Goal: Task Accomplishment & Management: Use online tool/utility

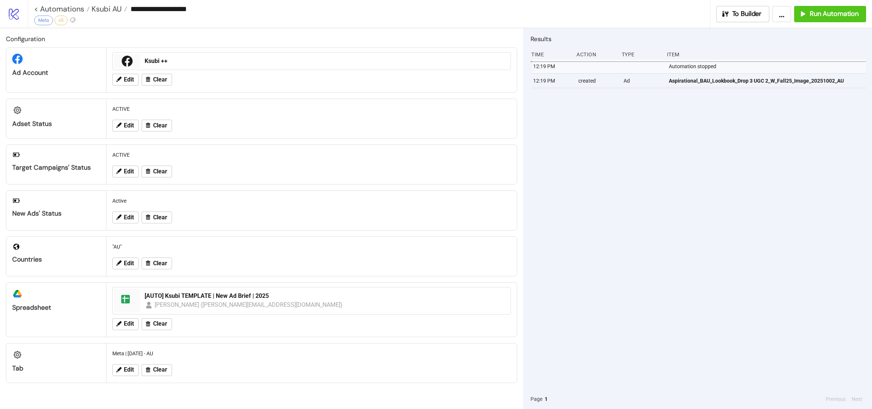
click at [109, 12] on span "Ksubi AU" at bounding box center [106, 9] width 32 height 10
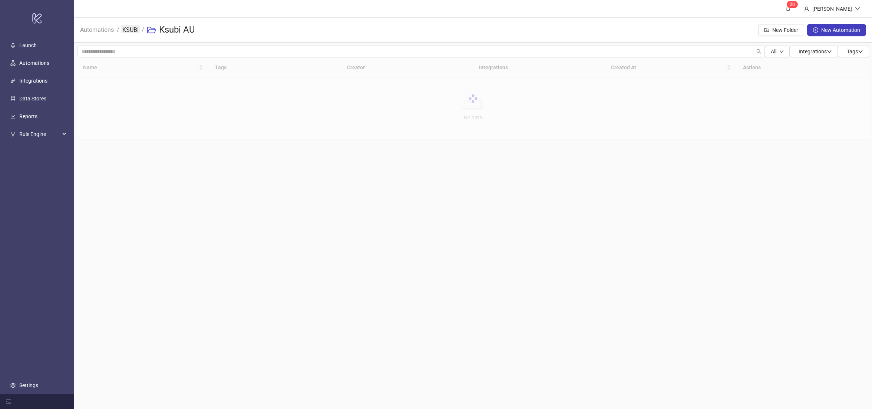
click at [137, 29] on link "KSUBI" at bounding box center [130, 29] width 19 height 8
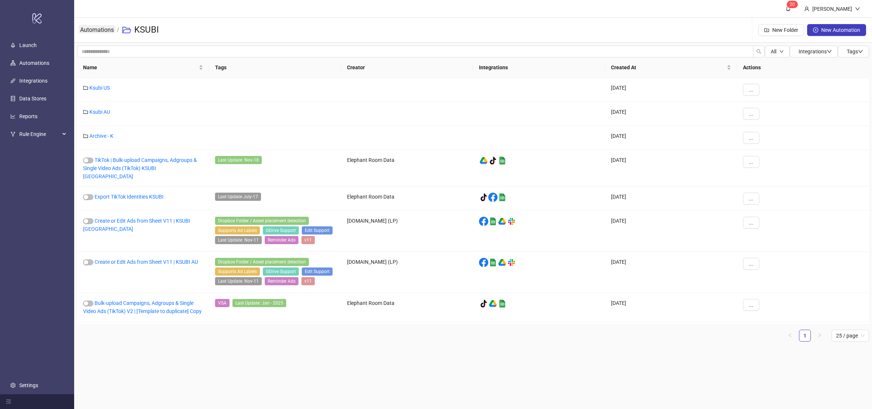
click at [105, 30] on link "Automations" at bounding box center [97, 29] width 37 height 8
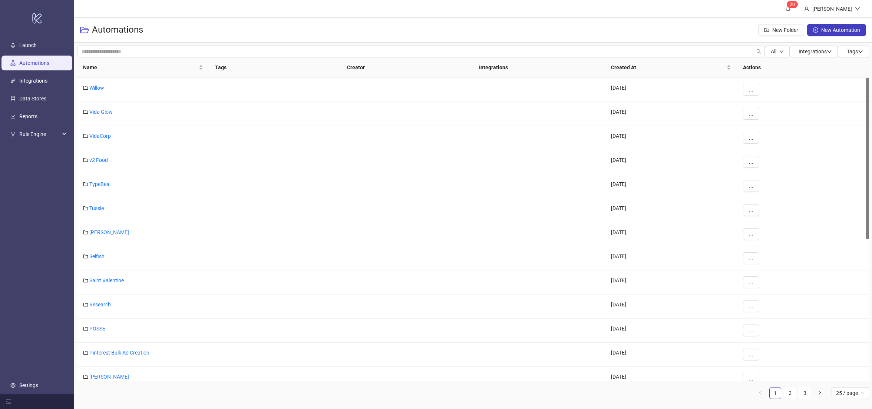
click at [868, 205] on div at bounding box center [867, 159] width 3 height 162
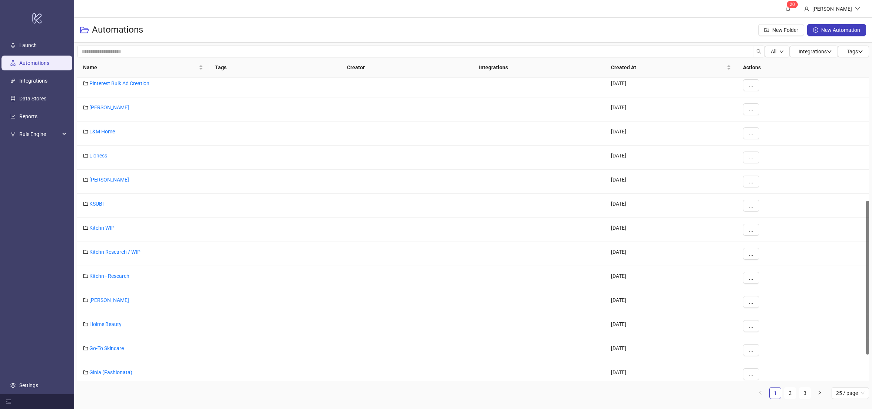
scroll to position [298, 0]
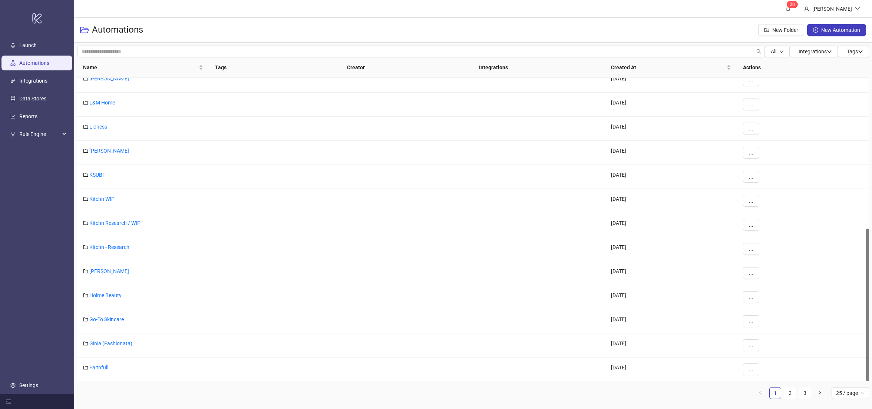
drag, startPoint x: 868, startPoint y: 185, endPoint x: 870, endPoint y: 381, distance: 195.4
click at [870, 381] on div "All Integrations Tags Name Tags Creator Integrations Created At Actions Lucy Fo…" at bounding box center [473, 225] width 798 height 365
click at [238, 46] on input "search" at bounding box center [415, 52] width 676 height 12
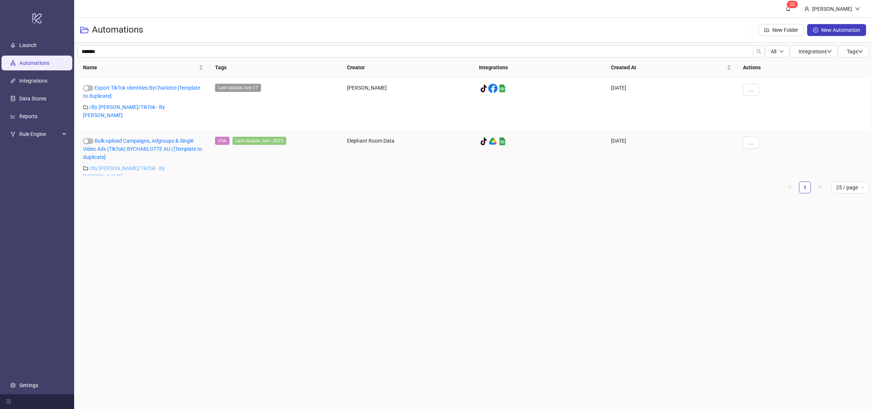
click at [135, 165] on link "/ By Charlotte/TikTok - By Charlotte" at bounding box center [124, 172] width 82 height 14
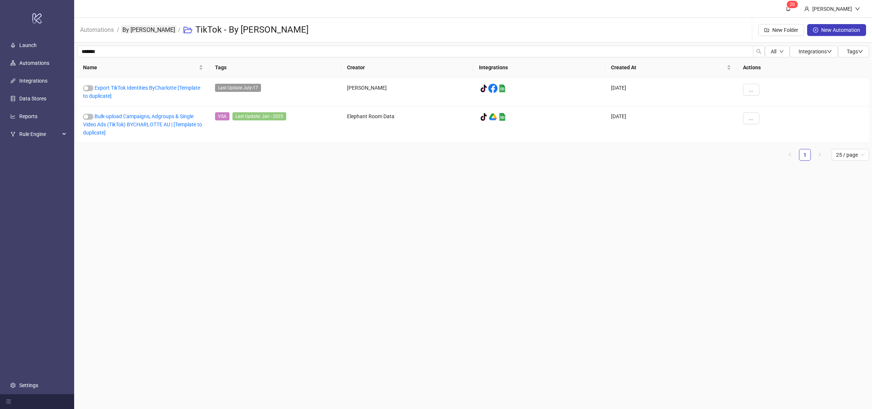
click at [134, 28] on link "By Charlotte" at bounding box center [149, 29] width 56 height 8
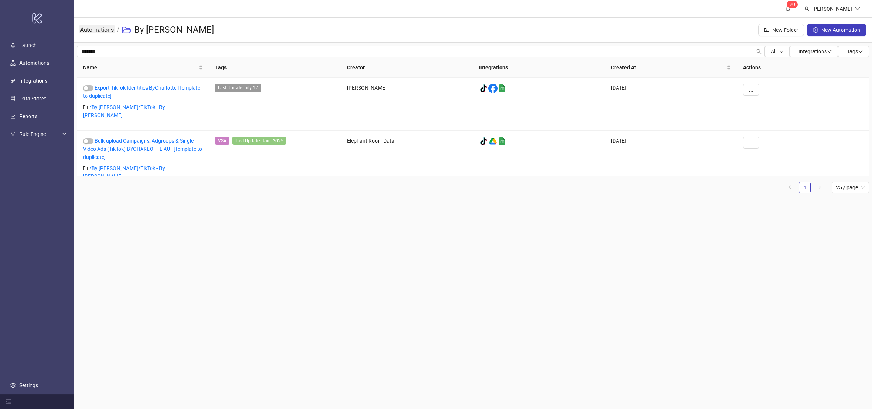
click at [108, 28] on link "Automations" at bounding box center [97, 29] width 37 height 8
click at [118, 49] on input "*******" at bounding box center [415, 52] width 676 height 12
type input "**********"
type input "*********"
click at [49, 66] on link "Automations" at bounding box center [34, 63] width 30 height 6
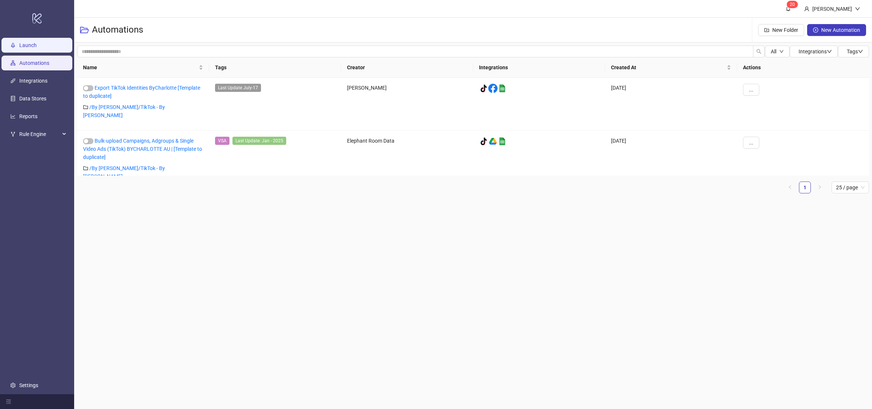
click at [30, 48] on link "Launch" at bounding box center [27, 45] width 17 height 6
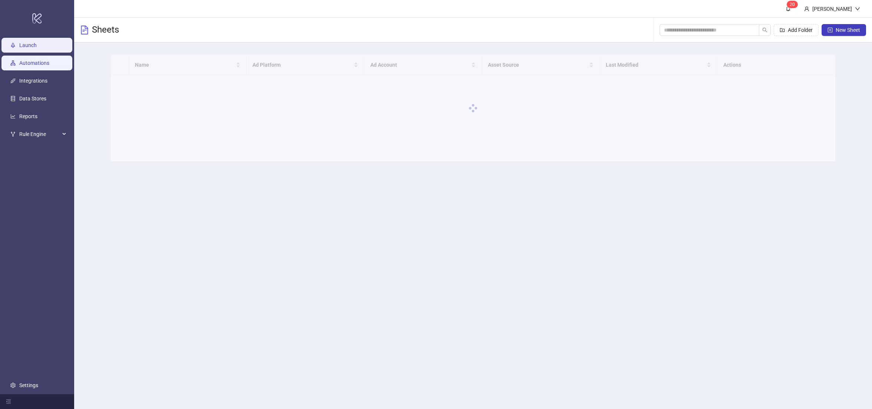
click at [33, 63] on link "Automations" at bounding box center [34, 63] width 30 height 6
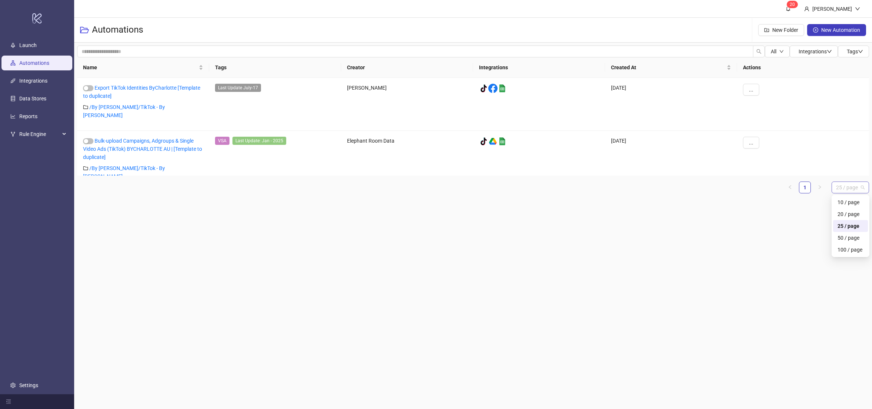
click at [843, 190] on span "25 / page" at bounding box center [850, 187] width 29 height 11
click at [854, 246] on div "100 / page" at bounding box center [850, 250] width 26 height 8
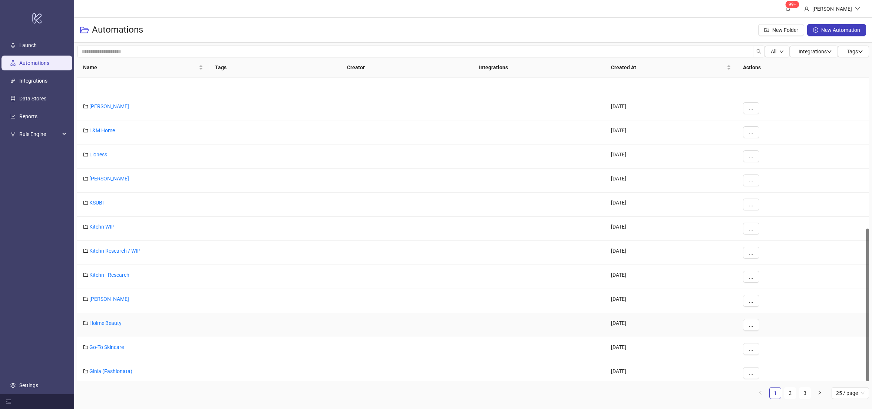
scroll to position [298, 0]
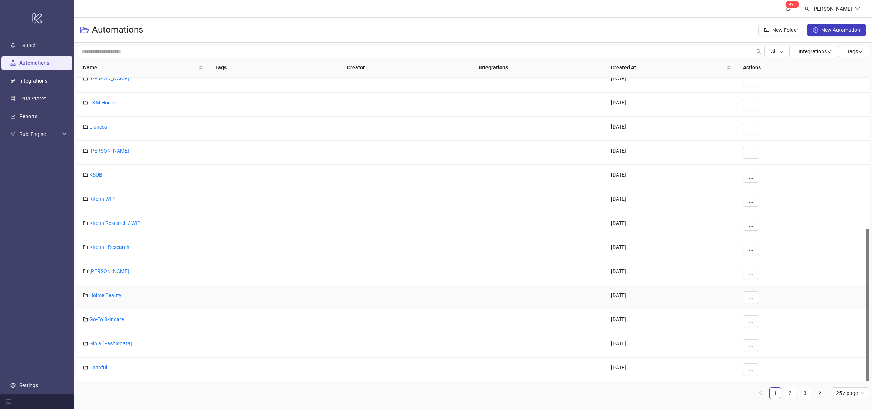
drag, startPoint x: 867, startPoint y: 137, endPoint x: 858, endPoint y: 303, distance: 166.7
click at [858, 303] on div "Lucy Folk 2024-05-31 ... L&M Home 2024-05-31 ... Lioness 2024-05-22 ... Leo Lin…" at bounding box center [473, 230] width 792 height 304
click at [789, 391] on link "2" at bounding box center [789, 393] width 11 height 11
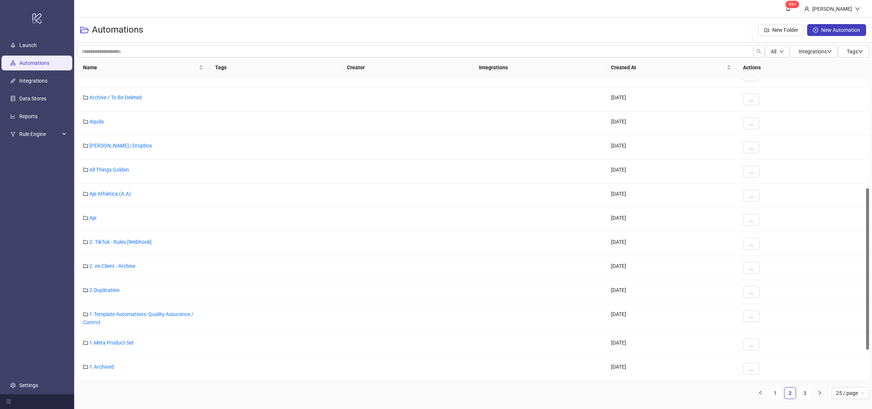
scroll to position [266, 0]
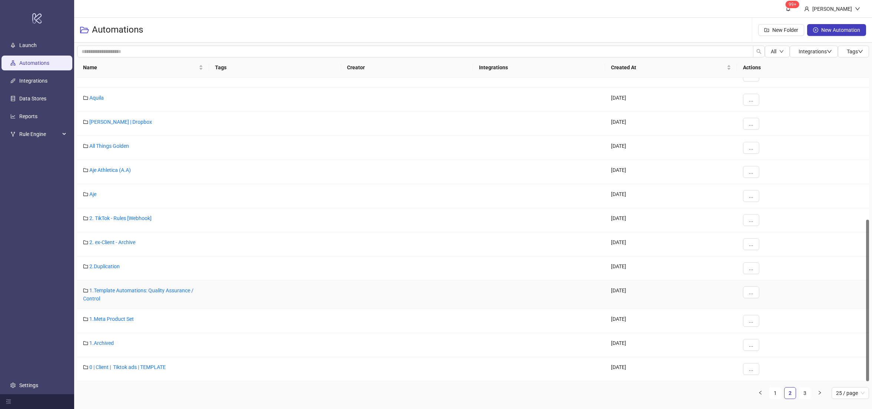
drag, startPoint x: 866, startPoint y: 211, endPoint x: 862, endPoint y: 284, distance: 73.5
click at [862, 284] on div "Archive / To Be Deleted 2025-04-07 ... Aquila 2024-05-29 ... Anna Quan | Dropbo…" at bounding box center [473, 230] width 792 height 304
click at [806, 396] on link "3" at bounding box center [804, 393] width 11 height 11
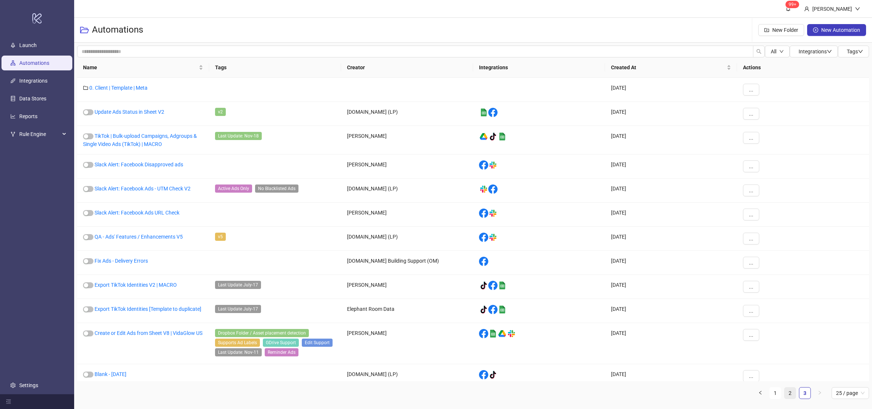
click at [794, 396] on link "2" at bounding box center [789, 393] width 11 height 11
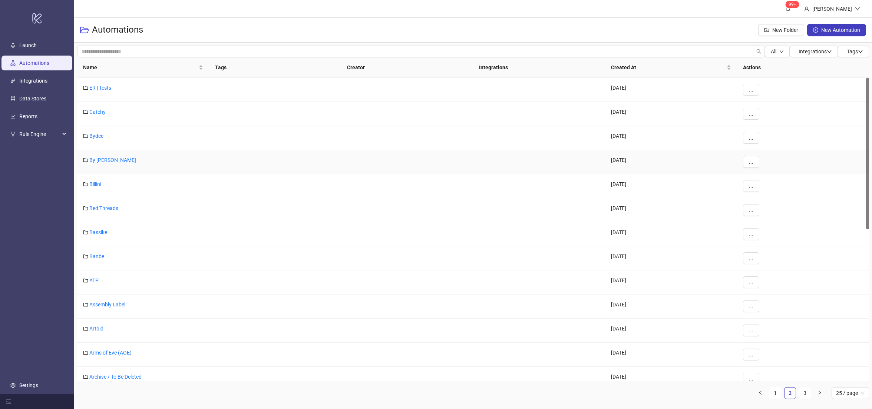
click at [105, 156] on div "By Charlotte" at bounding box center [143, 162] width 132 height 24
click at [107, 158] on link "By Charlotte" at bounding box center [112, 160] width 47 height 6
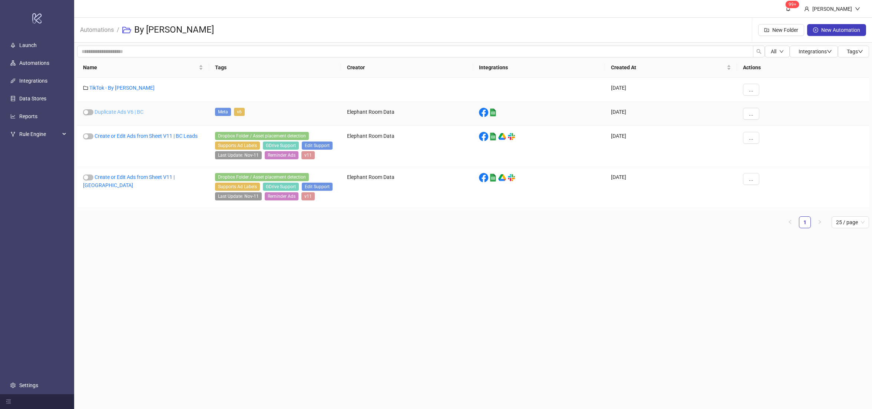
click at [133, 111] on link "Duplicate Ads V6 | BC" at bounding box center [119, 112] width 49 height 6
click at [125, 113] on link "Duplicate Ads V6 | BC" at bounding box center [119, 112] width 49 height 6
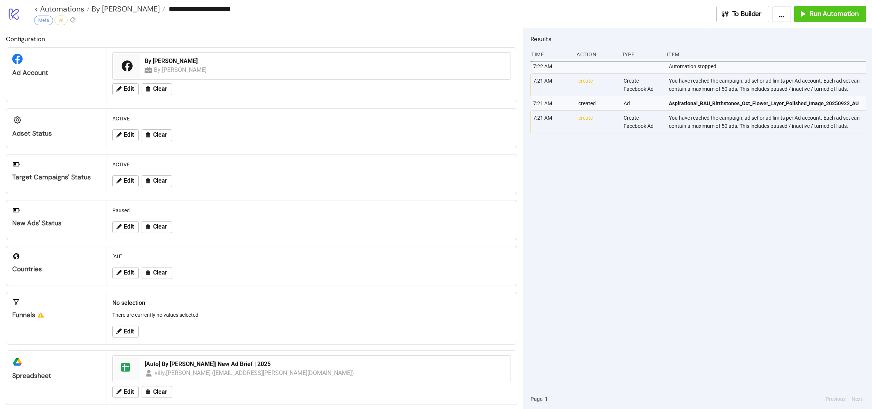
scroll to position [57, 0]
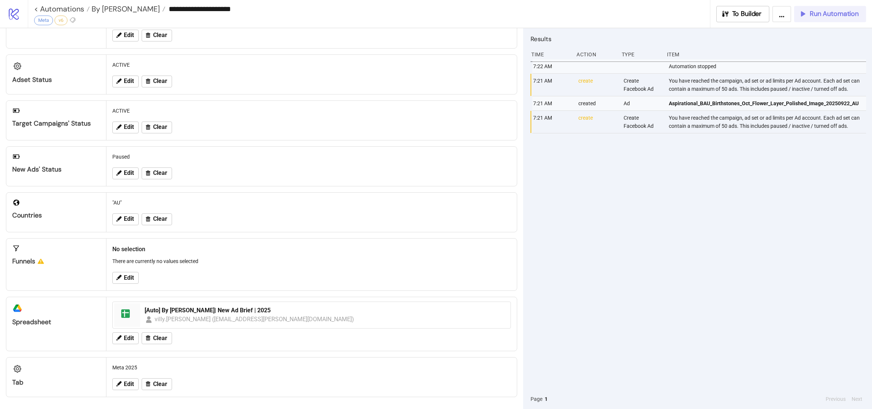
click at [814, 14] on span "Run Automation" at bounding box center [834, 14] width 49 height 9
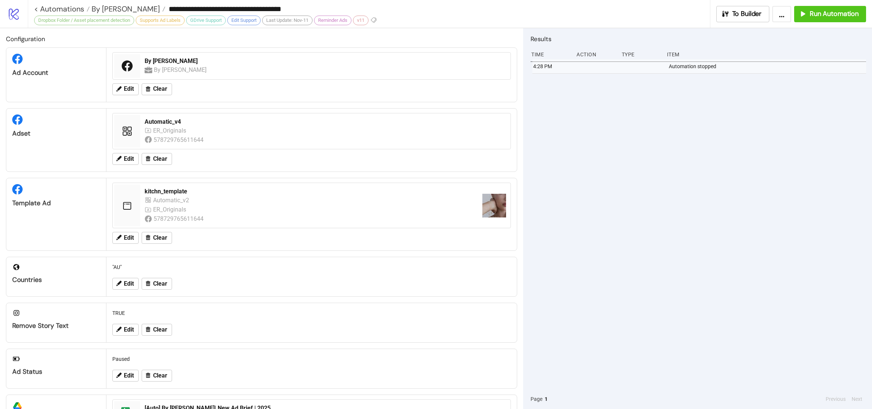
drag, startPoint x: 653, startPoint y: 201, endPoint x: 611, endPoint y: 209, distance: 43.0
click at [653, 201] on div "4:28 PM Automation stopped" at bounding box center [697, 224] width 335 height 330
click at [123, 235] on button "Edit" at bounding box center [125, 238] width 26 height 12
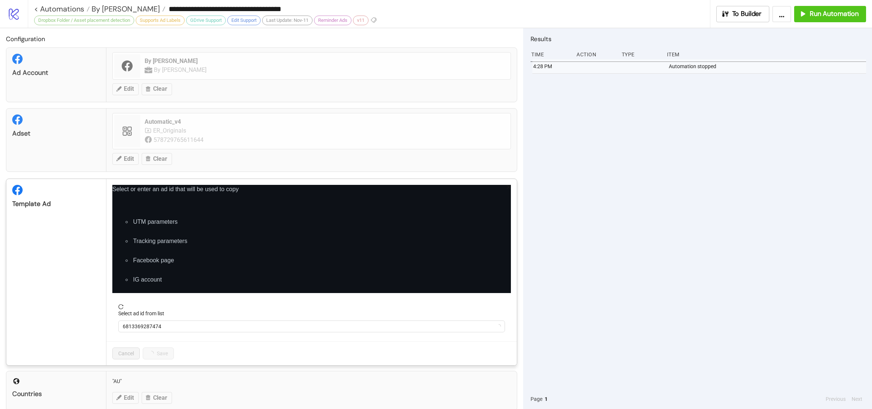
click at [132, 238] on li "Tracking parameters" at bounding box center [321, 241] width 379 height 9
click at [221, 326] on span "6813369287474" at bounding box center [312, 326] width 378 height 11
click at [178, 323] on span "kitchn_template" at bounding box center [312, 326] width 378 height 11
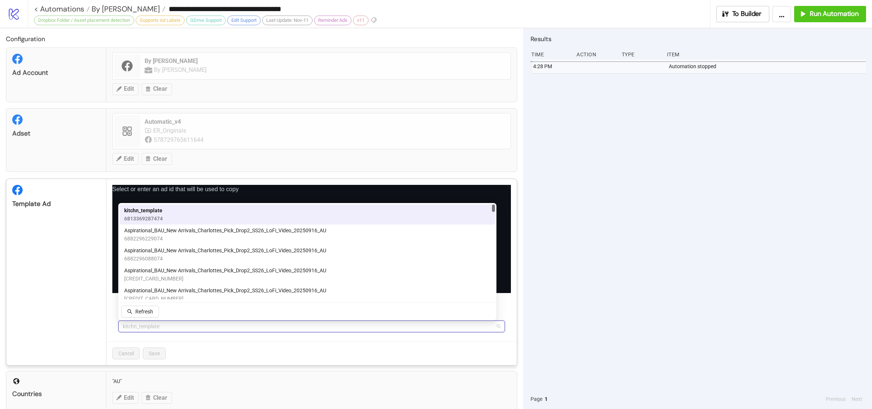
paste input "**********"
type input "**********"
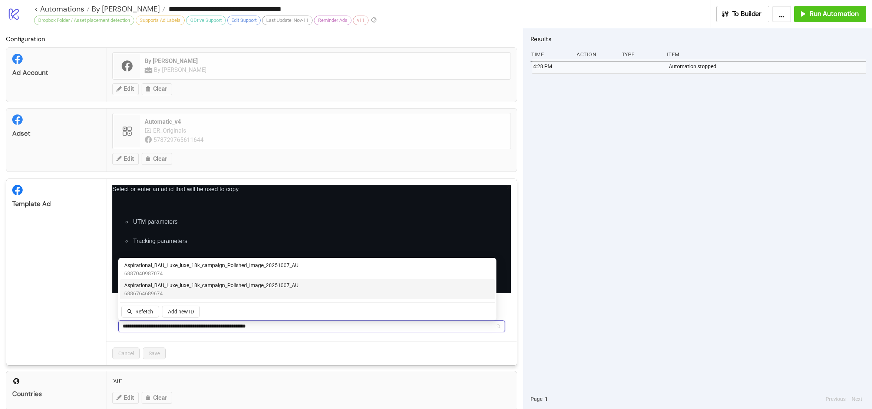
click at [303, 330] on input "**********" at bounding box center [308, 326] width 371 height 11
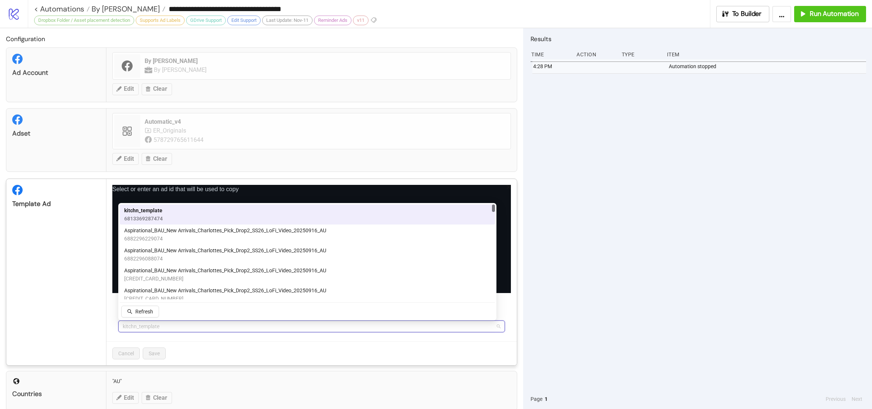
click at [210, 211] on div "kitchn_template 6813369287474" at bounding box center [307, 214] width 366 height 16
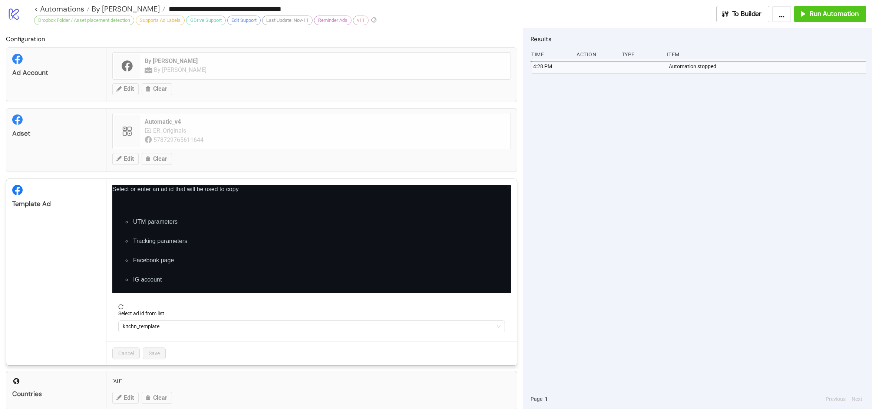
click at [237, 353] on div "Cancel Save" at bounding box center [311, 353] width 410 height 24
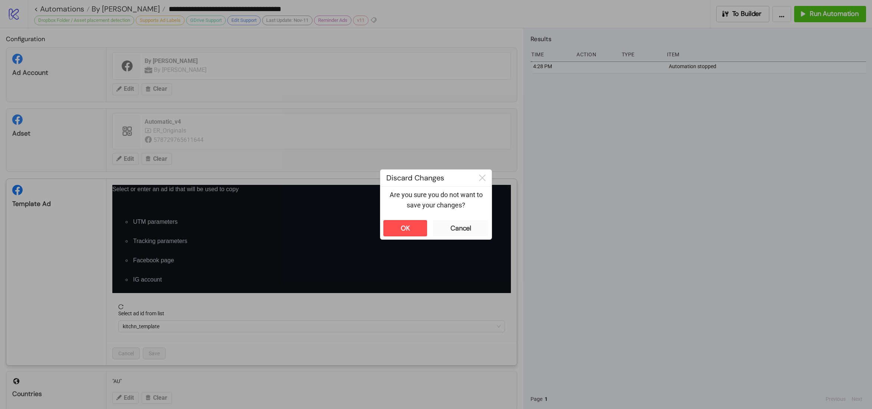
click at [573, 366] on div "**********" at bounding box center [436, 204] width 872 height 409
click at [410, 230] on button "OK" at bounding box center [405, 228] width 44 height 16
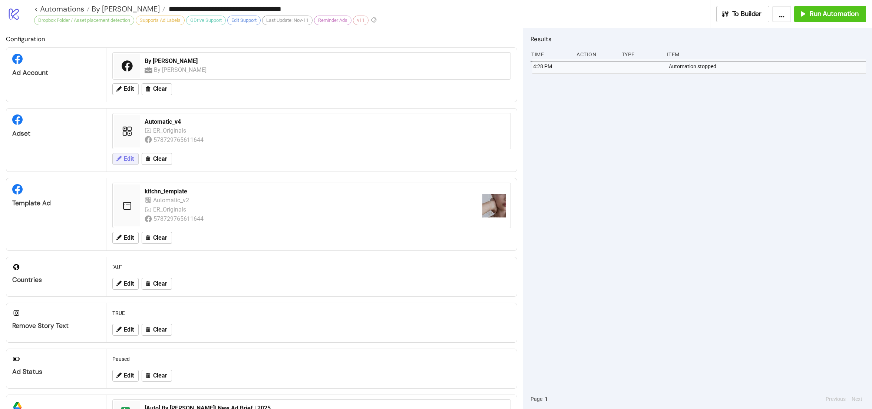
click at [133, 154] on button "Edit" at bounding box center [125, 159] width 26 height 12
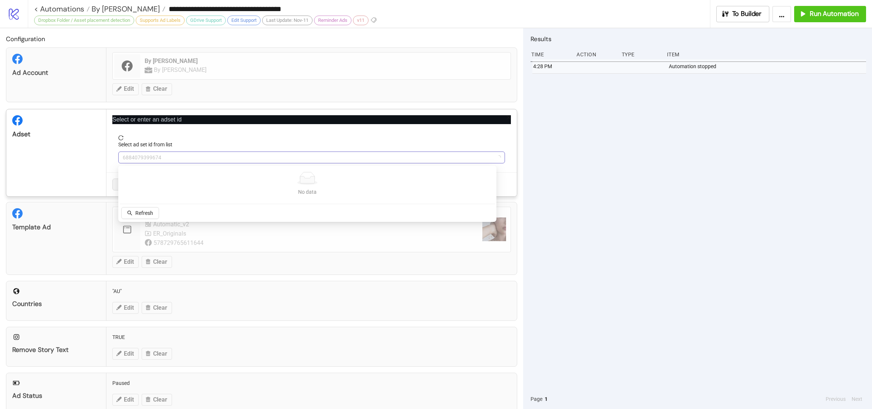
click at [182, 163] on span "6884079399674" at bounding box center [312, 157] width 378 height 11
click at [146, 211] on span "Refresh" at bounding box center [144, 213] width 18 height 6
drag, startPoint x: 206, startPoint y: 154, endPoint x: 206, endPoint y: 159, distance: 4.8
click at [206, 154] on span "Automatic_v4" at bounding box center [312, 157] width 378 height 11
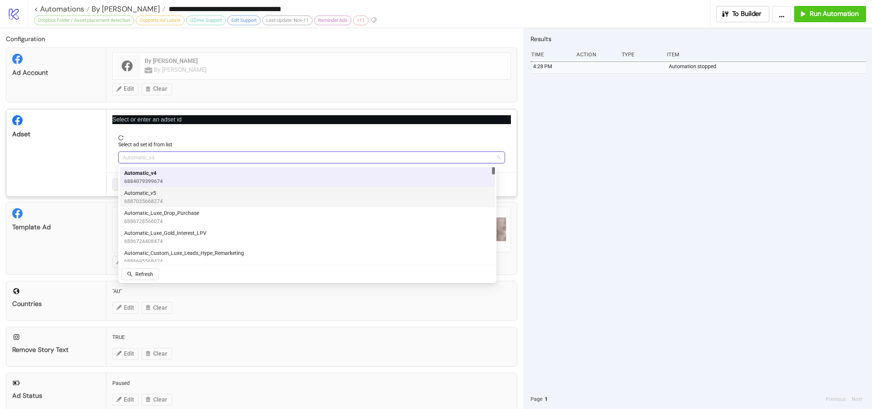
click at [205, 192] on div "Automatic_v5 6887035668274" at bounding box center [307, 197] width 366 height 16
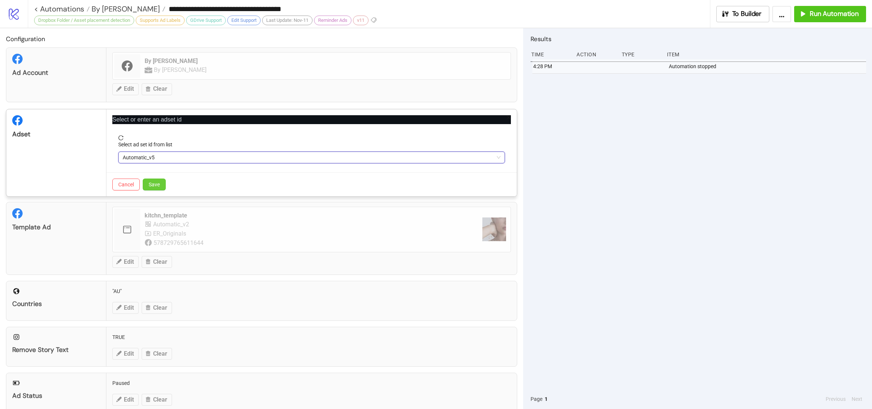
click at [165, 184] on button "Save" at bounding box center [154, 185] width 23 height 12
